Goal: Task Accomplishment & Management: Manage account settings

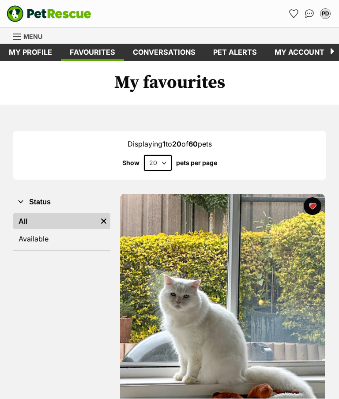
click at [32, 36] on span "Menu" at bounding box center [32, 37] width 19 height 8
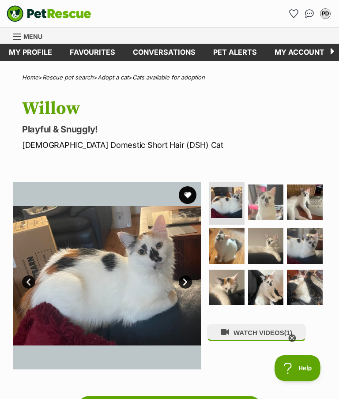
click at [189, 190] on button "favourite" at bounding box center [188, 195] width 18 height 18
click at [294, 339] on icon at bounding box center [292, 339] width 8 height 8
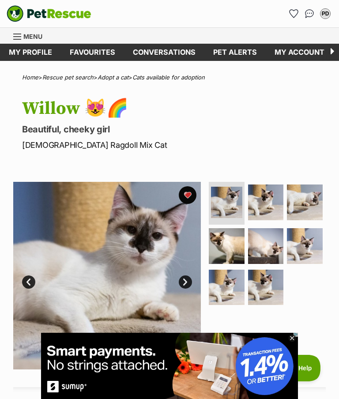
click at [296, 333] on div at bounding box center [266, 276] width 119 height 188
click at [294, 337] on icon at bounding box center [292, 338] width 3 height 3
